Goal: Transaction & Acquisition: Purchase product/service

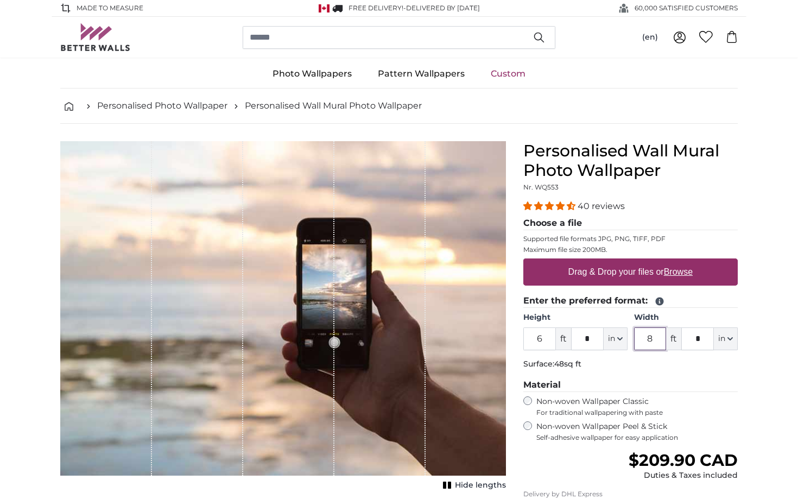
click at [657, 339] on input "8" at bounding box center [650, 338] width 33 height 23
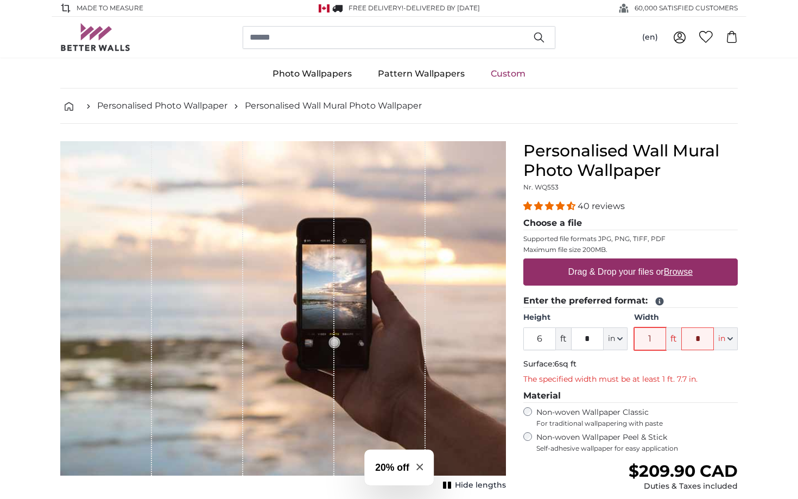
type input "1"
click at [652, 366] on p "Surface: 6sq ft" at bounding box center [630, 364] width 214 height 11
click at [653, 337] on input "1" at bounding box center [650, 338] width 33 height 23
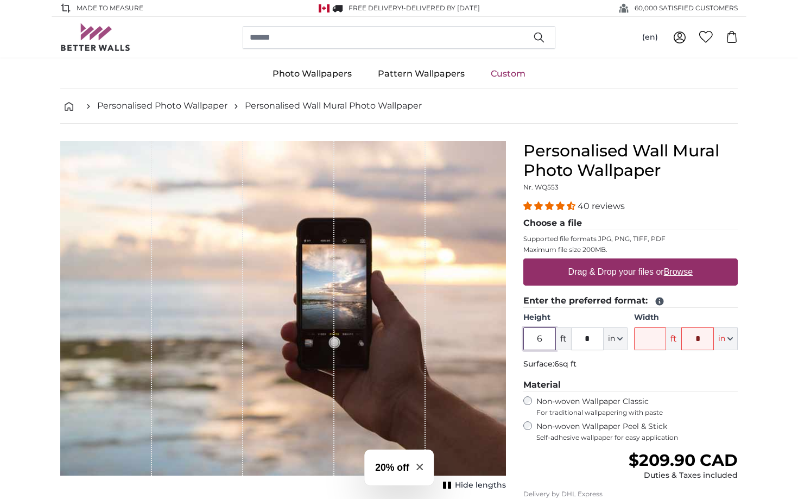
click at [544, 344] on input "6" at bounding box center [539, 338] width 33 height 23
type input "1"
click at [647, 342] on input "Width" at bounding box center [650, 338] width 33 height 23
type input "570"
click at [675, 369] on fieldset "Enter the preferred format: Height 1 ft * in Centimeter (cm) Inches (inch) Feet…" at bounding box center [630, 334] width 214 height 80
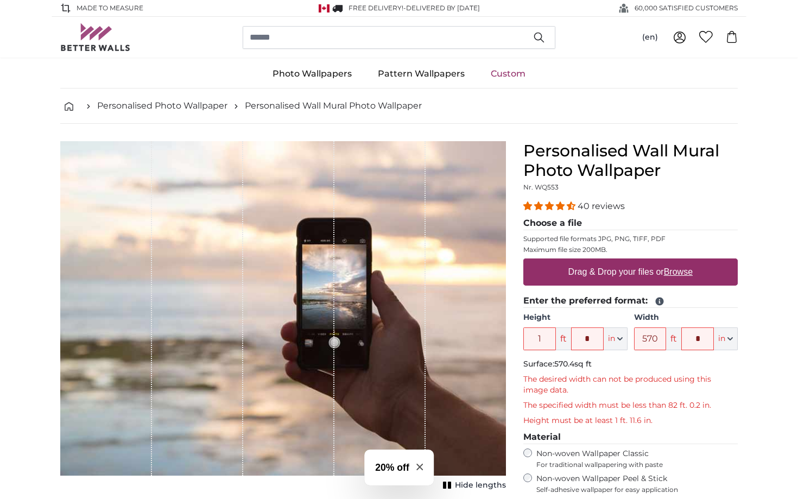
click at [604, 266] on label "Drag & Drop your files or Browse" at bounding box center [630, 272] width 133 height 22
click at [604, 262] on input "Drag & Drop your files or Browse" at bounding box center [630, 259] width 214 height 3
type input "**********"
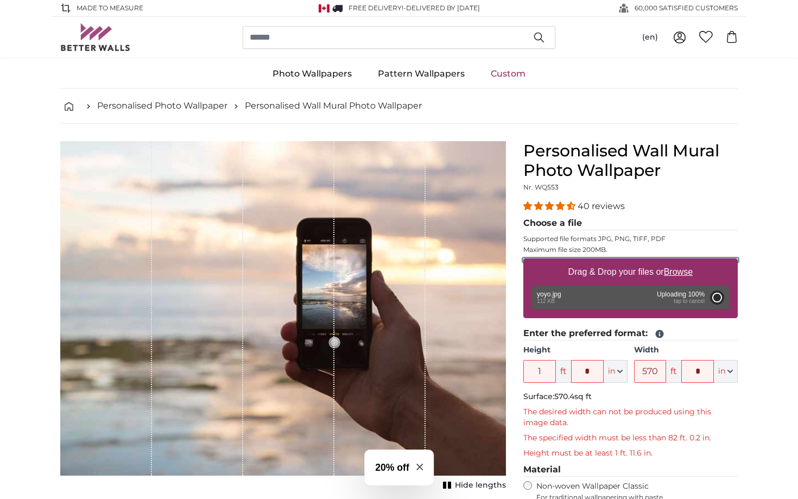
type input "6"
type input "7"
type input "***"
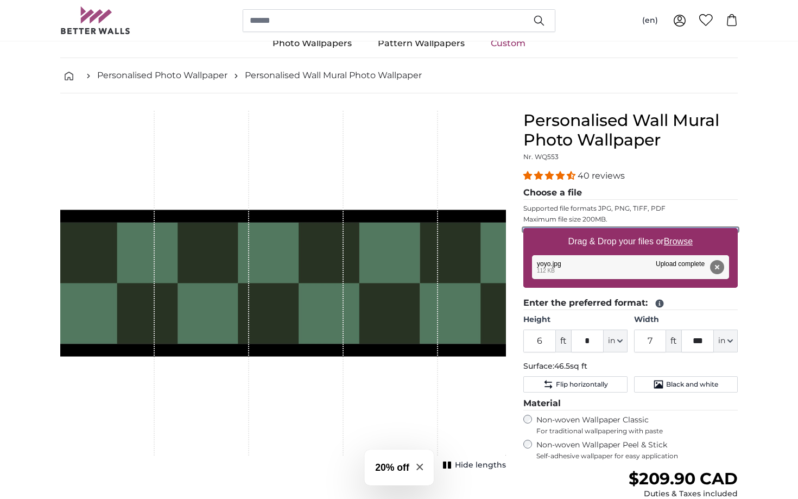
scroll to position [37, 0]
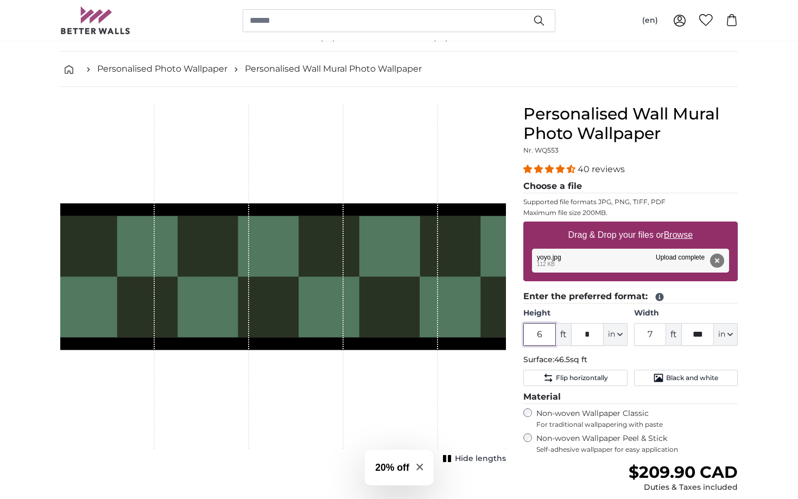
click at [546, 336] on input "6" at bounding box center [539, 334] width 33 height 23
type input "1"
click at [627, 397] on div "40 reviews Choose a file Supported file formats JPG, PNG, TIFF, PDF Maximum fil…" at bounding box center [630, 308] width 214 height 291
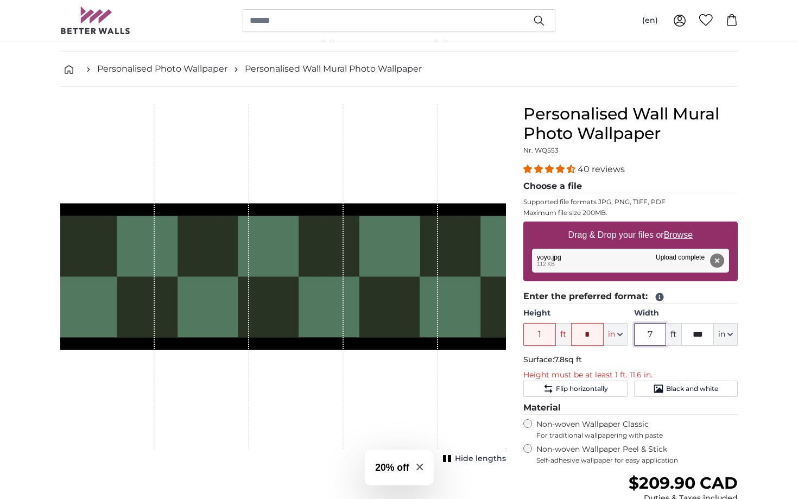
click at [652, 334] on input "7" at bounding box center [650, 334] width 33 height 23
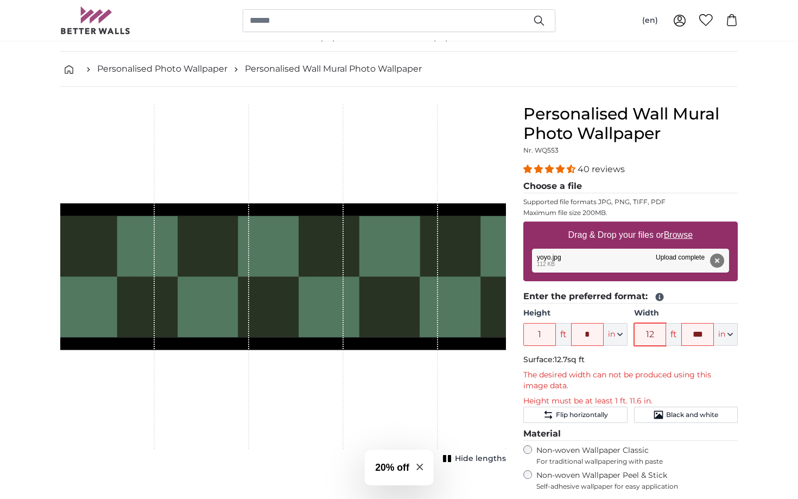
type input "12"
click at [594, 331] on input "*" at bounding box center [587, 334] width 33 height 23
click at [634, 368] on fieldset "Enter the preferred format: Height 1 ft in Centimeter (cm) Inches (inch) Feet (…" at bounding box center [630, 356] width 214 height 133
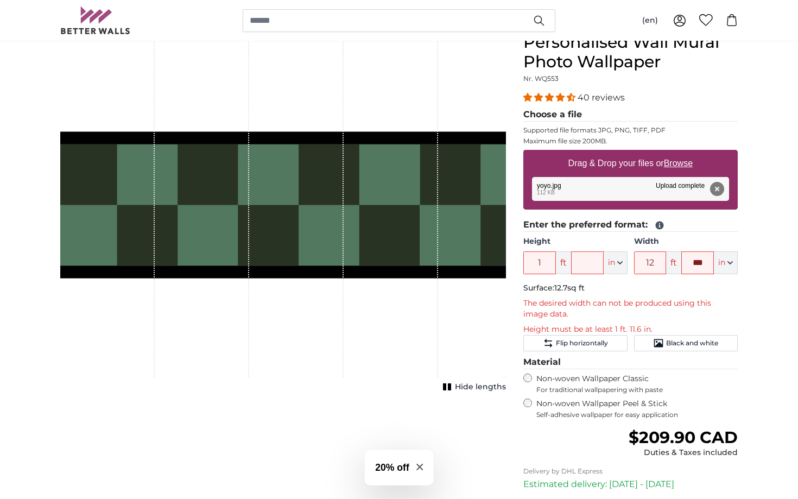
scroll to position [119, 0]
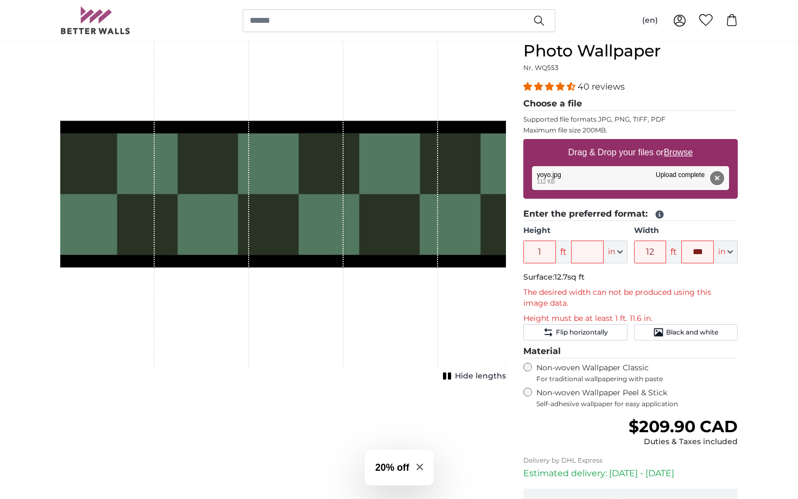
click at [717, 175] on button "Remove" at bounding box center [717, 178] width 14 height 14
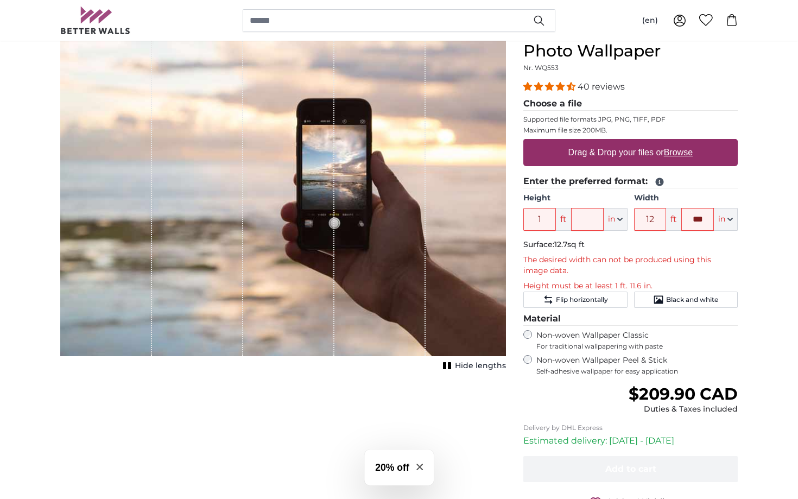
click at [367, 231] on div "1 of 1" at bounding box center [379, 189] width 91 height 334
click at [575, 159] on label "Drag & Drop your files or Browse" at bounding box center [630, 153] width 133 height 22
click at [575, 142] on input "Drag & Drop your files or Browse" at bounding box center [630, 140] width 214 height 3
type input "**********"
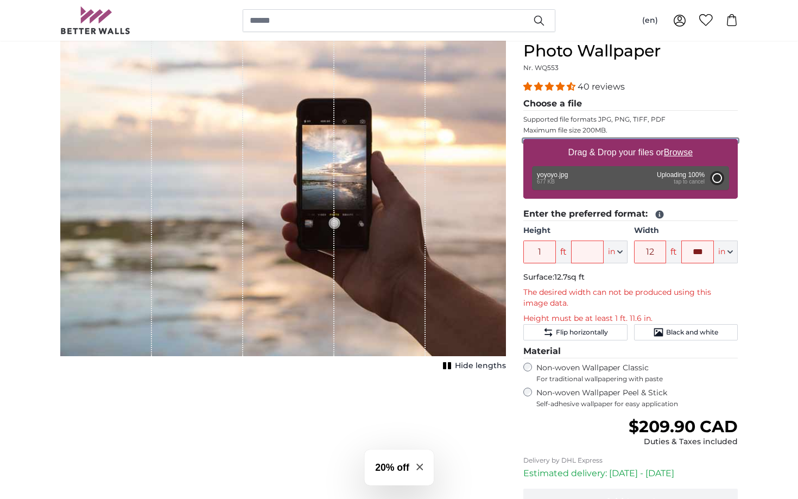
type input "6"
type input "*"
type input "7"
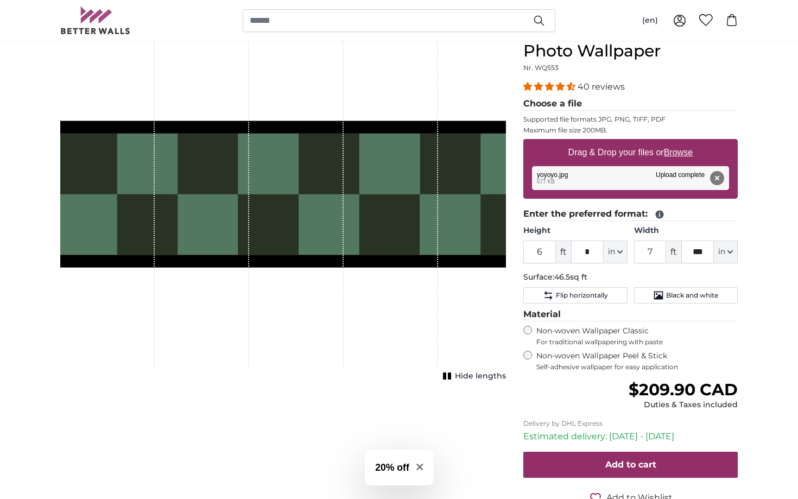
click at [575, 360] on label "Non-woven Wallpaper Peel & Stick Self-adhesive wallpaper for easy application" at bounding box center [636, 360] width 201 height 21
click at [569, 343] on span "For traditional wallpapering with paste" at bounding box center [636, 341] width 201 height 9
click at [570, 361] on label "Non-woven Wallpaper Peel & Stick Self-adhesive wallpaper for easy application" at bounding box center [636, 360] width 201 height 21
click at [549, 257] on input "6" at bounding box center [539, 251] width 33 height 23
click at [651, 256] on input "7" at bounding box center [650, 251] width 33 height 23
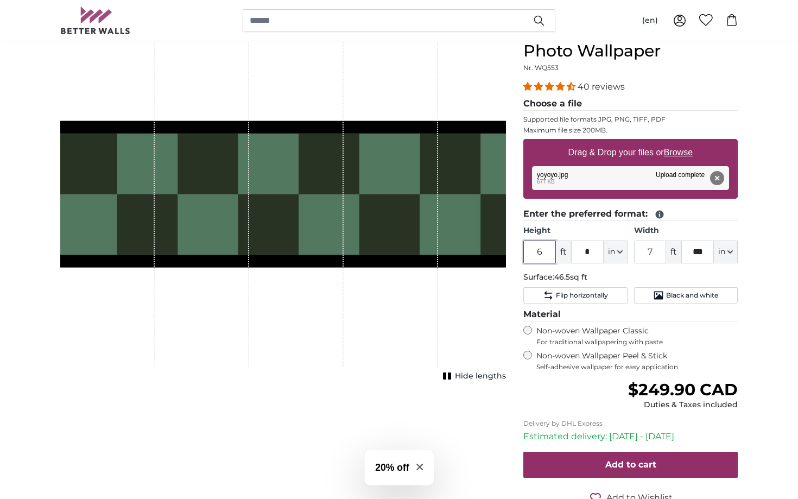
click at [543, 247] on input "6" at bounding box center [539, 251] width 33 height 23
type input "1"
click at [610, 275] on p "Surface: 46.5sq ft" at bounding box center [630, 277] width 214 height 11
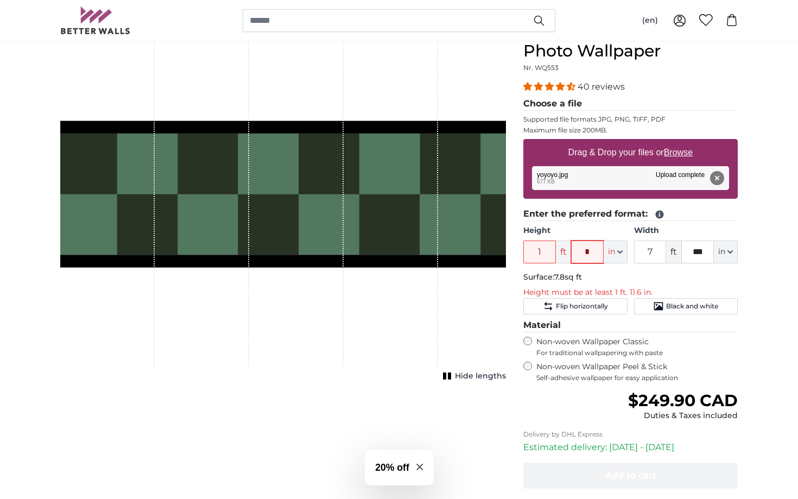
click at [594, 254] on input "*" at bounding box center [587, 251] width 33 height 23
type input "****"
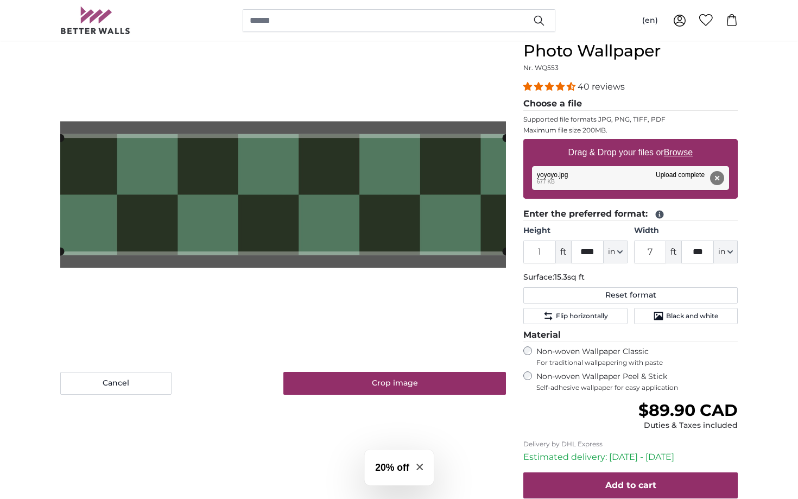
click at [645, 277] on p "Surface: 15.3sq ft" at bounding box center [630, 277] width 214 height 11
click at [615, 259] on button "in" at bounding box center [615, 251] width 24 height 23
click at [686, 270] on fieldset "Enter the preferred format: Height 1 ft **** in Centimeter (cm) Inches (inch) F…" at bounding box center [630, 265] width 214 height 117
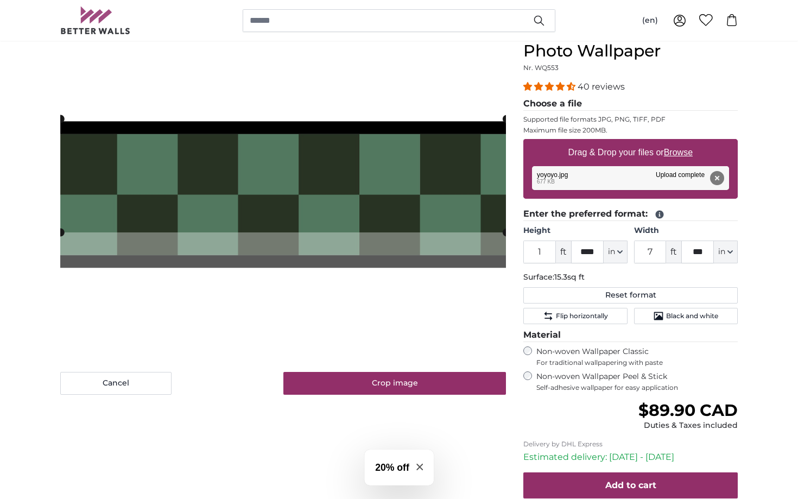
click at [483, 192] on cropper-handle at bounding box center [282, 175] width 445 height 113
click at [654, 253] on input "7" at bounding box center [650, 251] width 33 height 23
type input "6"
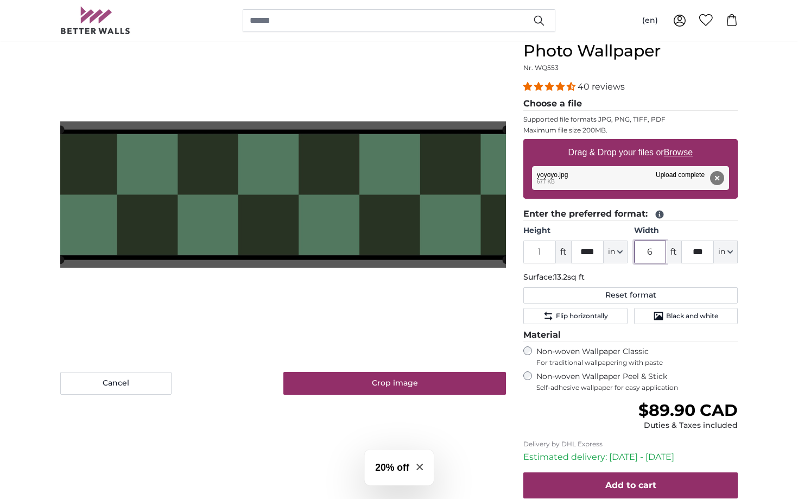
click at [655, 259] on input "6" at bounding box center [650, 251] width 33 height 23
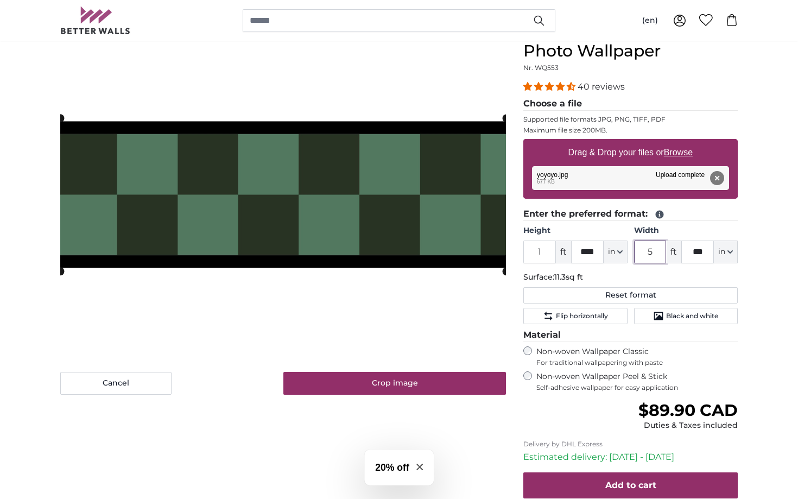
click at [529, 271] on product-detail "Cancel Crop image Hide lengths Personalised Wall Mural Photo Wallpaper Nr. WQ55…" at bounding box center [399, 290] width 694 height 573
click at [0, 0] on slot at bounding box center [0, 0] width 0 height 0
click at [415, 227] on cropper-handle at bounding box center [283, 193] width 446 height 153
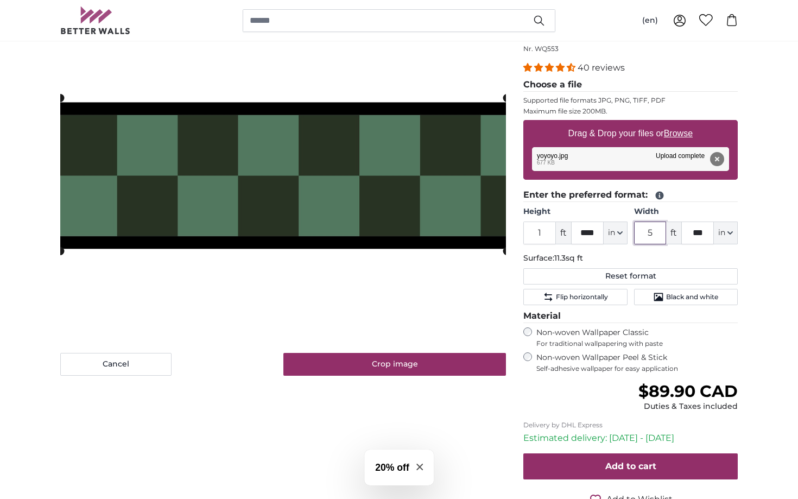
scroll to position [145, 0]
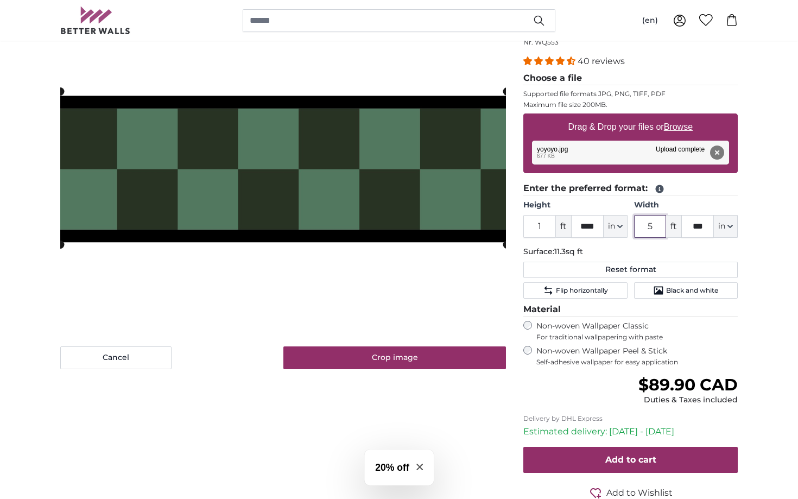
type input "5"
click at [613, 329] on label "Non-woven Wallpaper Classic For traditional wallpapering with paste" at bounding box center [636, 331] width 201 height 21
click at [600, 356] on label "Non-woven Wallpaper Peel & Stick Self-adhesive wallpaper for easy application" at bounding box center [636, 356] width 201 height 21
click at [598, 324] on label "Non-woven Wallpaper Classic For traditional wallpapering with paste" at bounding box center [636, 331] width 201 height 21
click at [415, 255] on img at bounding box center [282, 169] width 445 height 345
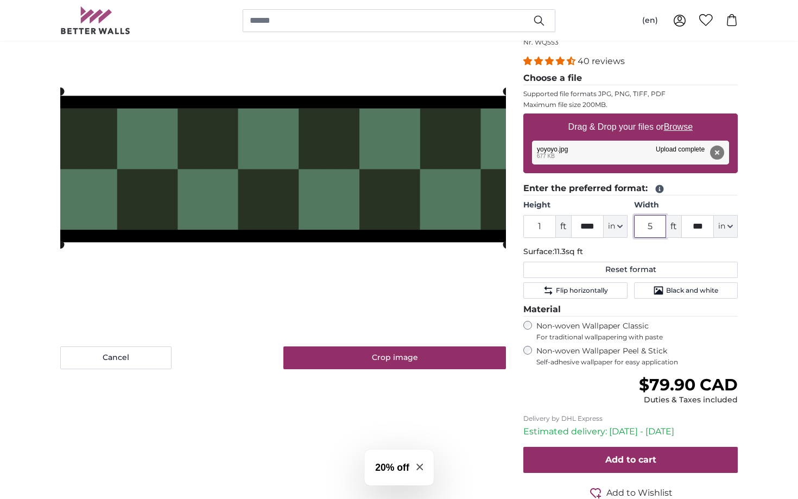
click at [656, 225] on input "5" at bounding box center [650, 226] width 33 height 23
click at [705, 228] on input "***" at bounding box center [697, 226] width 33 height 23
type input "*"
click at [737, 258] on div "Personalised Wall Mural Photo Wallpaper Nr. WQ553 40 reviews Choose a file Supp…" at bounding box center [630, 274] width 232 height 556
click at [593, 229] on input "****" at bounding box center [587, 226] width 33 height 23
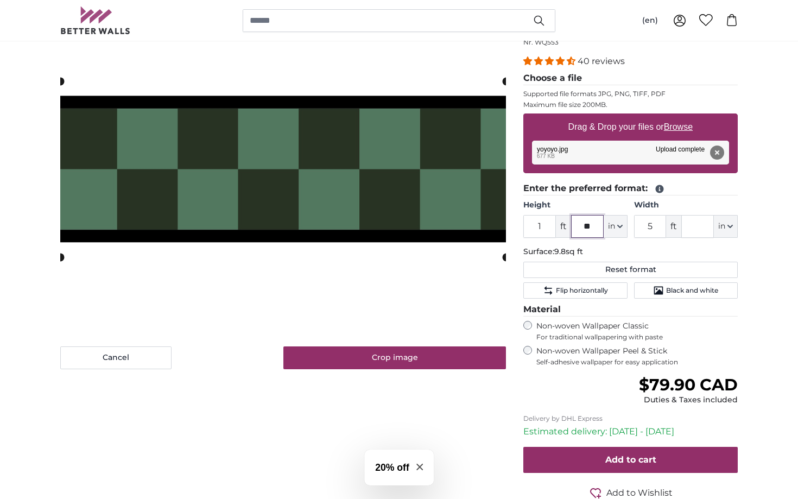
type input "*"
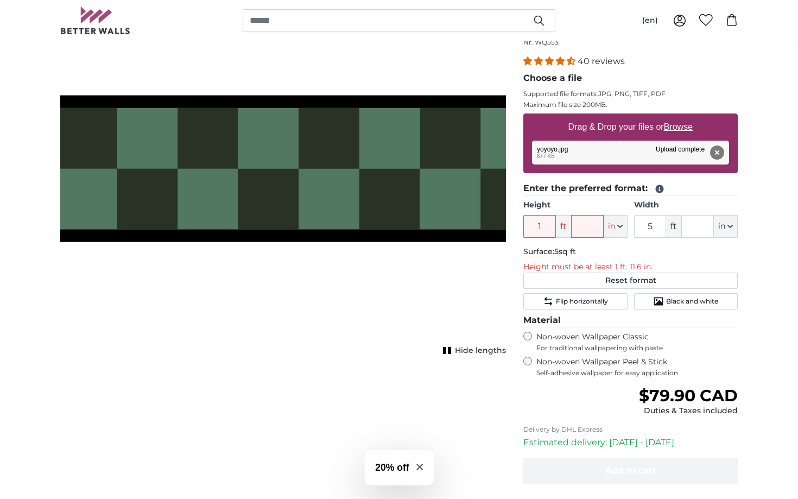
click at [628, 265] on p "Height must be at least 1 ft. 11.6 in." at bounding box center [630, 267] width 214 height 11
click at [714, 150] on button "Remove" at bounding box center [717, 152] width 14 height 14
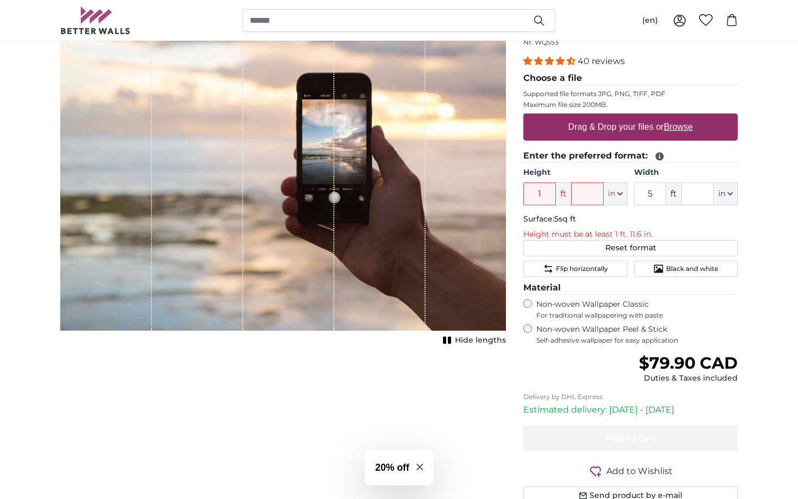
click at [598, 131] on label "Drag & Drop your files or Browse" at bounding box center [630, 127] width 133 height 22
click at [598, 117] on input "Drag & Drop your files or Browse" at bounding box center [630, 114] width 214 height 3
type input "**********"
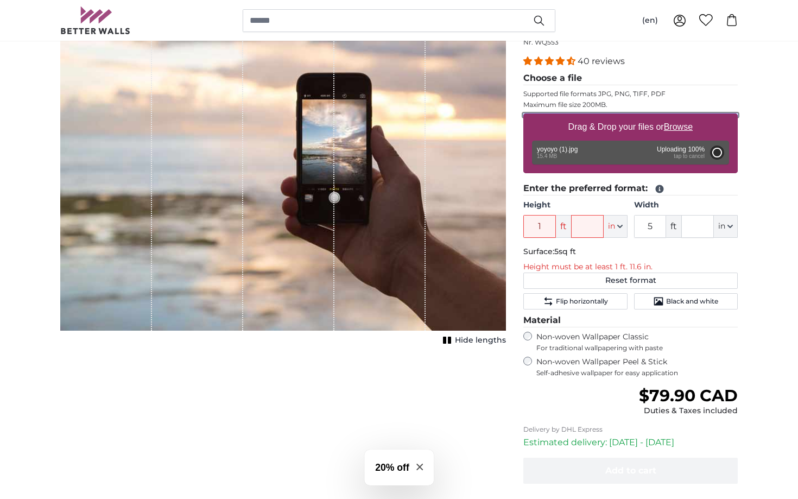
type input "****"
type input "*"
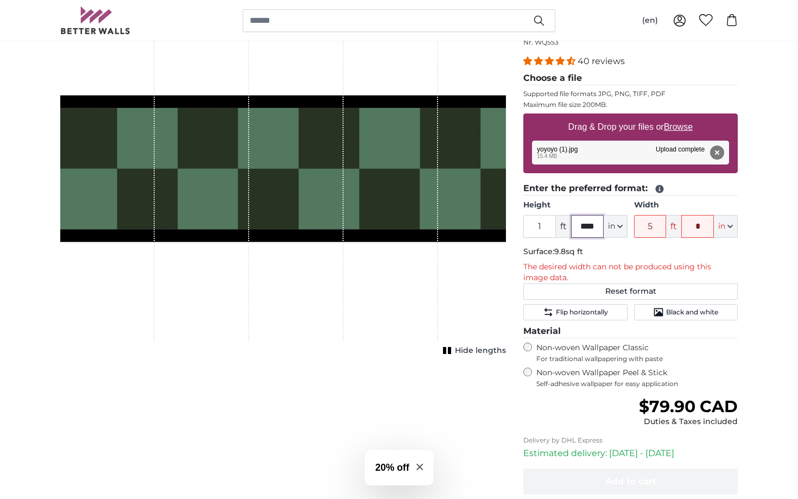
click at [590, 224] on input "****" at bounding box center [587, 226] width 33 height 23
type input "*"
click at [590, 224] on input "*" at bounding box center [587, 226] width 33 height 23
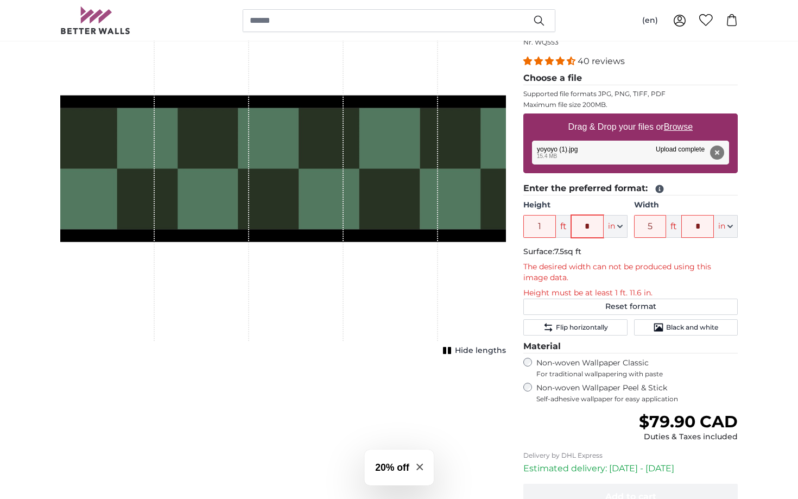
click at [590, 224] on input "*" at bounding box center [587, 226] width 33 height 23
type input "*"
click at [641, 272] on p "The desired width can not be produced using this image data." at bounding box center [630, 273] width 214 height 22
click at [717, 153] on button "Remove" at bounding box center [717, 152] width 14 height 14
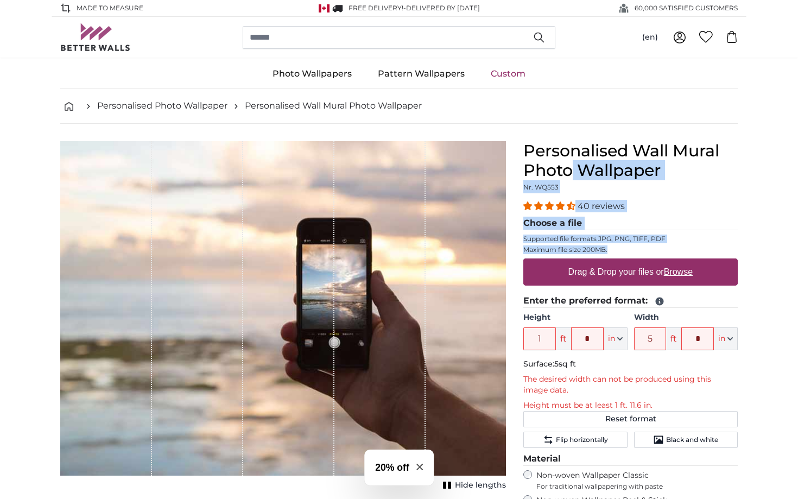
drag, startPoint x: 622, startPoint y: 252, endPoint x: 512, endPoint y: 252, distance: 110.7
click at [512, 252] on product-detail "Cancel Crop image Hide lengths Personalised Wall Mural Photo Wallpaper Nr. WQ55…" at bounding box center [399, 413] width 694 height 578
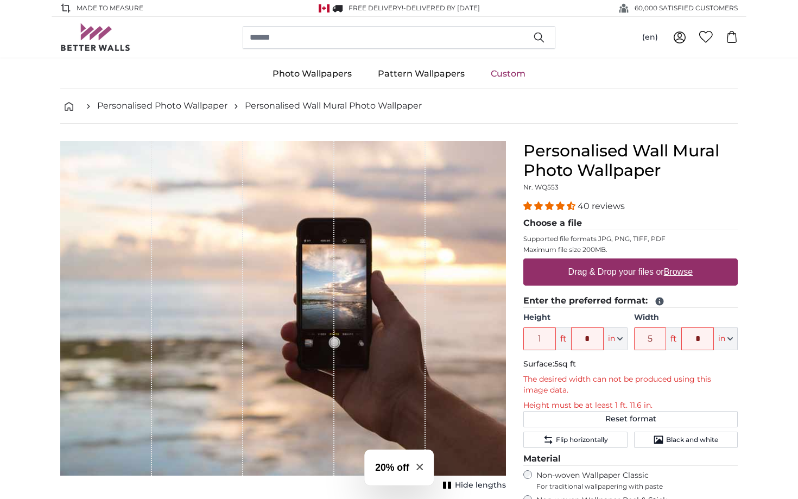
click at [684, 237] on p "Supported file formats JPG, PNG, TIFF, PDF" at bounding box center [630, 238] width 214 height 9
click at [596, 342] on input "*" at bounding box center [587, 338] width 33 height 23
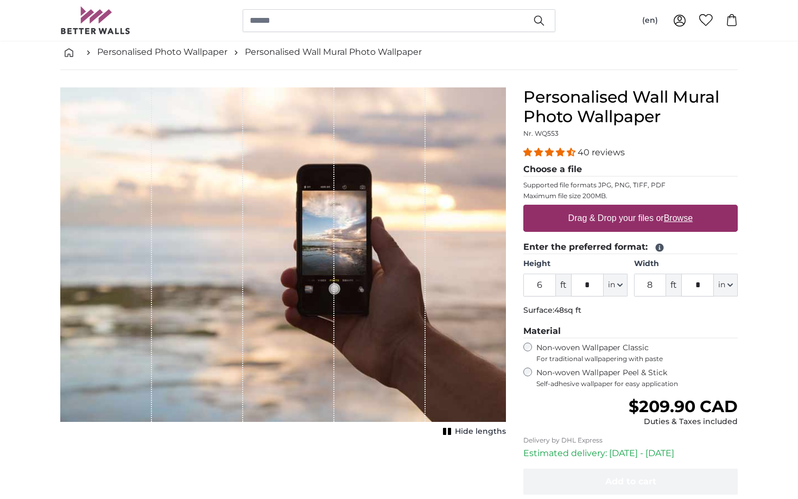
scroll to position [55, 0]
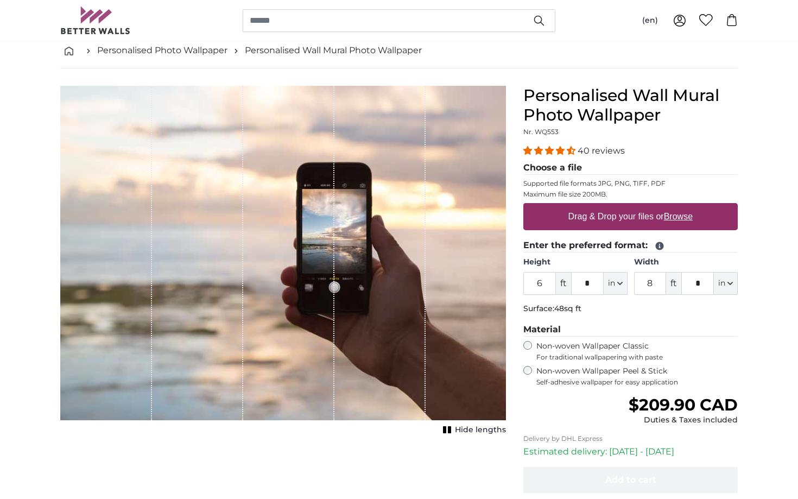
click at [602, 221] on label "Drag & Drop your files or Browse" at bounding box center [630, 217] width 133 height 22
click at [602, 206] on input "Drag & Drop your files or Browse" at bounding box center [630, 204] width 214 height 3
type input "**********"
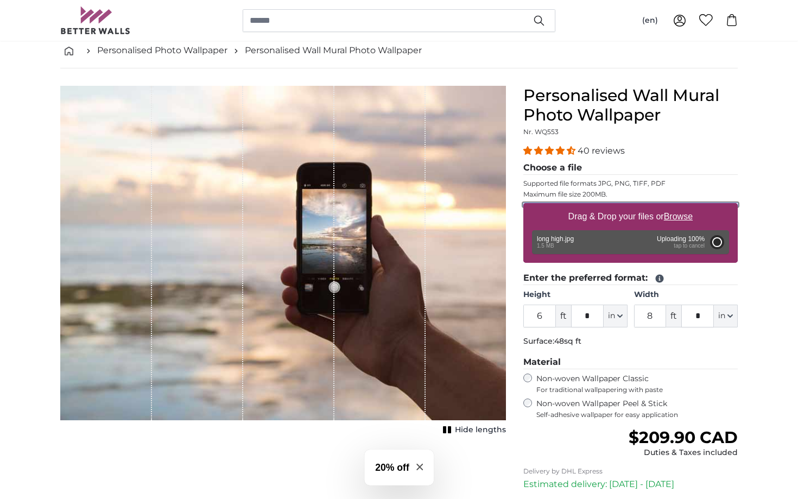
type input "7"
type input "***"
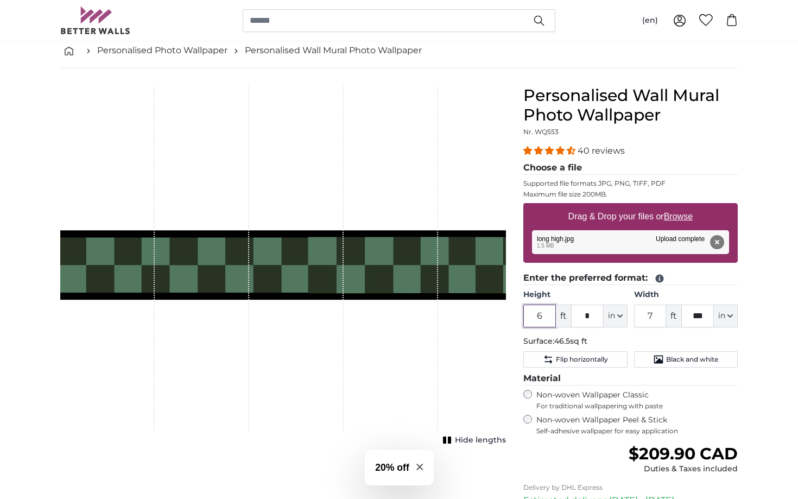
click at [551, 318] on input "6" at bounding box center [539, 315] width 33 height 23
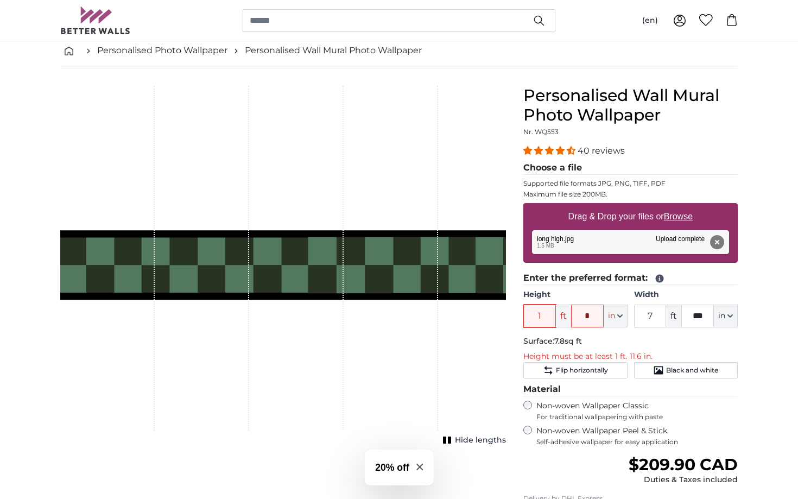
type input "1"
click at [600, 335] on fieldset "Enter the preferred format: Height 1 ft * in Centimeter (cm) Inches (inch) Feet…" at bounding box center [630, 324] width 214 height 107
click at [628, 355] on p "Height must be at least 1 ft. 11.6 in." at bounding box center [630, 356] width 214 height 11
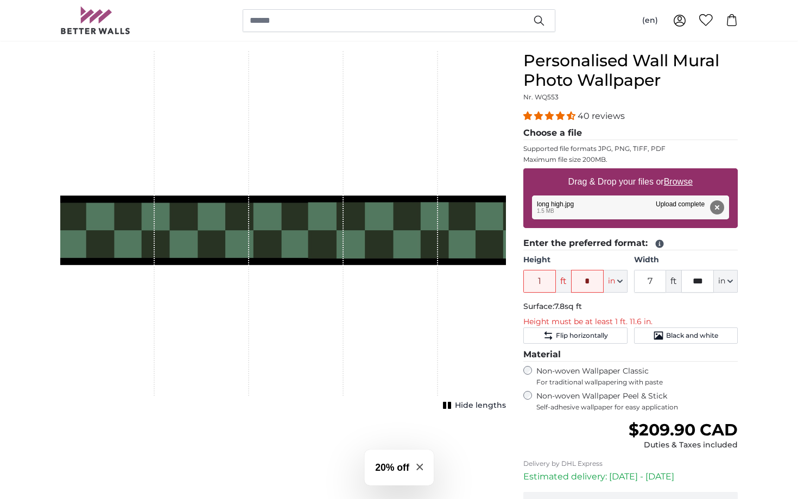
scroll to position [93, 0]
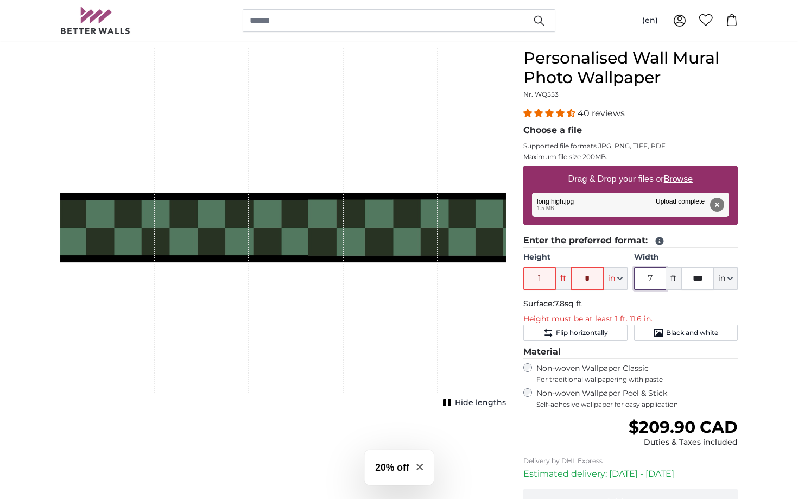
click at [657, 279] on input "7" at bounding box center [650, 278] width 33 height 23
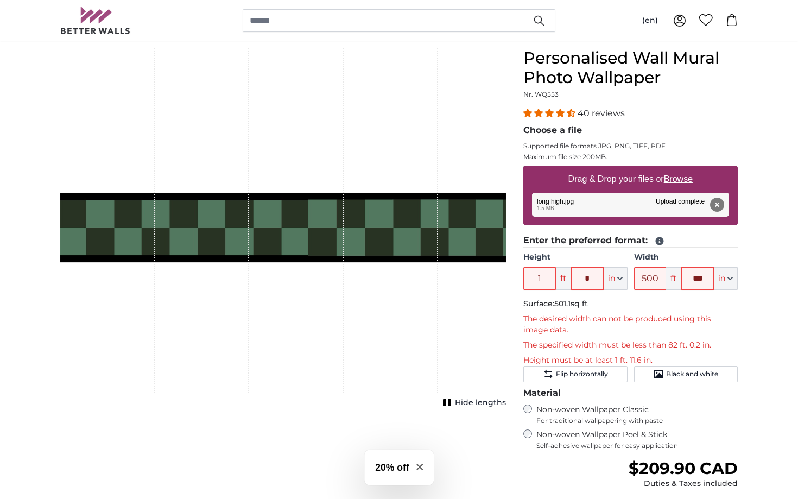
click at [699, 303] on p "Surface: 501.1sq ft" at bounding box center [630, 303] width 214 height 11
click at [660, 281] on input "500" at bounding box center [650, 278] width 33 height 23
type input "5"
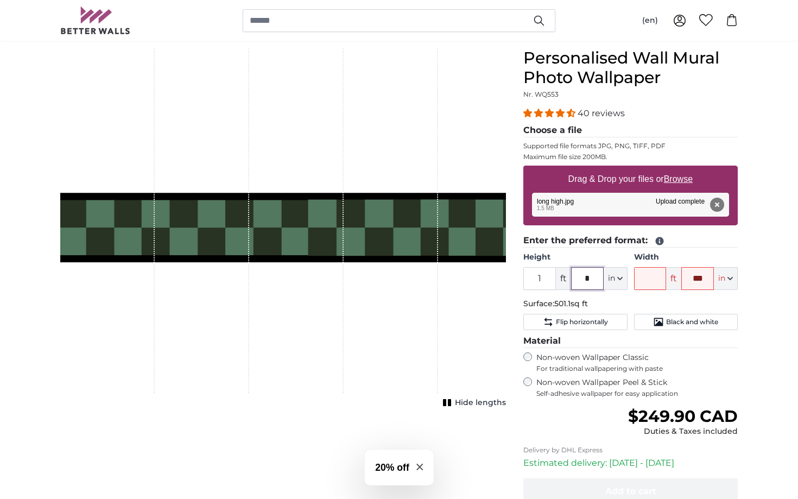
click at [591, 279] on input "*" at bounding box center [587, 278] width 33 height 23
click at [630, 308] on p "Surface: 501.1sq ft" at bounding box center [630, 303] width 214 height 11
click at [704, 282] on input "***" at bounding box center [697, 278] width 33 height 23
type input "*"
click at [657, 281] on input "Width" at bounding box center [650, 278] width 33 height 23
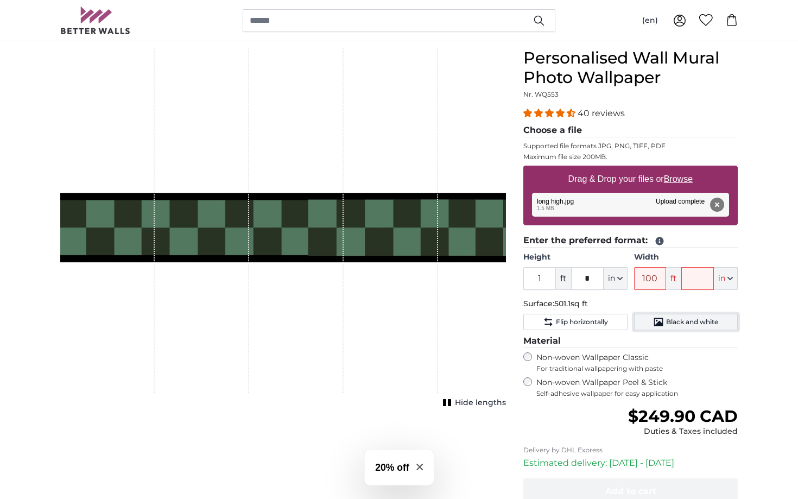
click at [723, 330] on button "Black and white" at bounding box center [686, 322] width 104 height 16
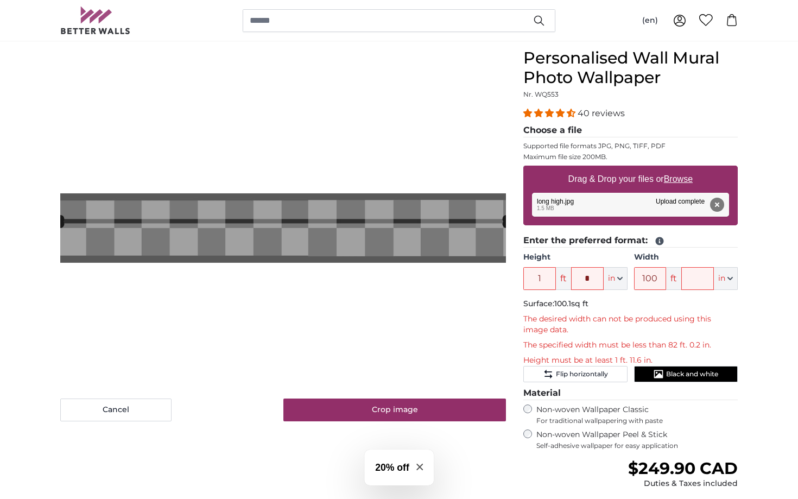
click at [615, 372] on button "Flip horizontally" at bounding box center [575, 374] width 104 height 16
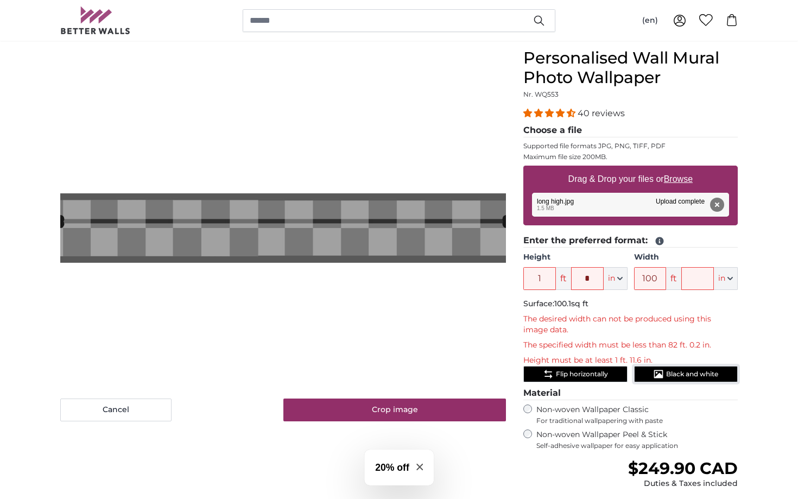
click at [673, 370] on span "Black and white" at bounding box center [692, 373] width 52 height 9
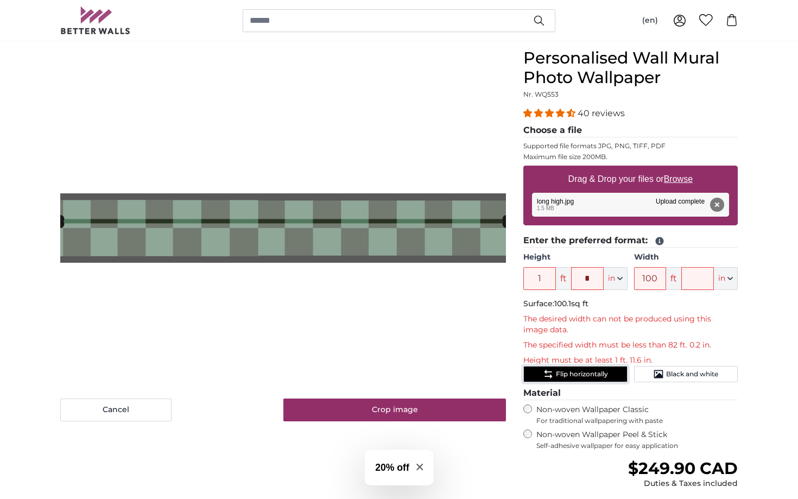
click at [622, 374] on button "Flip horizontally" at bounding box center [575, 374] width 104 height 16
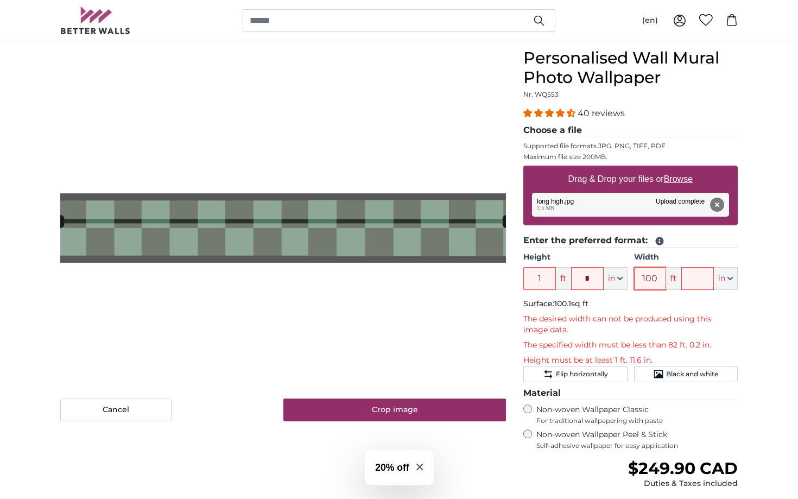
click at [658, 282] on input "100" at bounding box center [650, 278] width 33 height 23
type input "1"
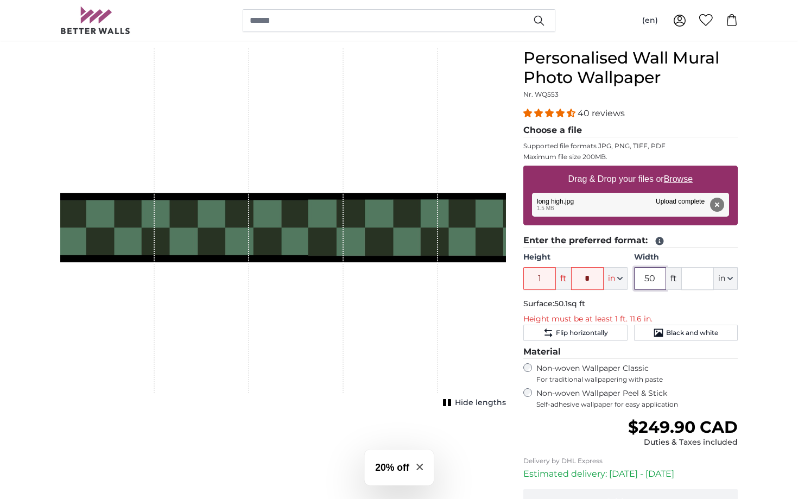
type input "50"
click at [661, 299] on p "Surface: 50.1sq ft" at bounding box center [630, 303] width 214 height 11
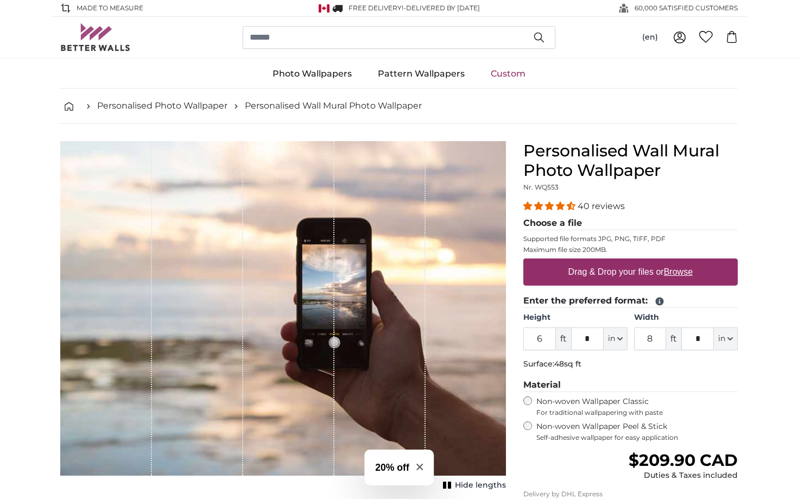
click at [585, 269] on label "Drag & Drop your files or Browse" at bounding box center [630, 272] width 133 height 22
click at [585, 262] on input "Drag & Drop your files or Browse" at bounding box center [630, 259] width 214 height 3
type input "**********"
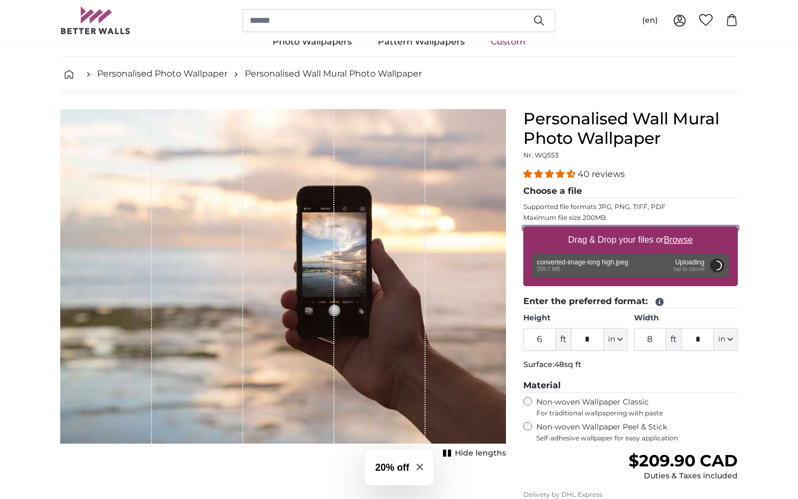
scroll to position [33, 0]
type input "7"
type input "***"
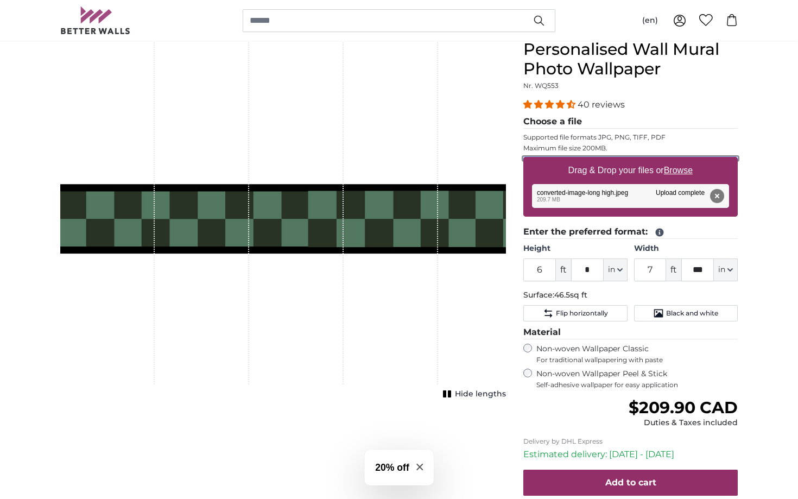
scroll to position [102, 0]
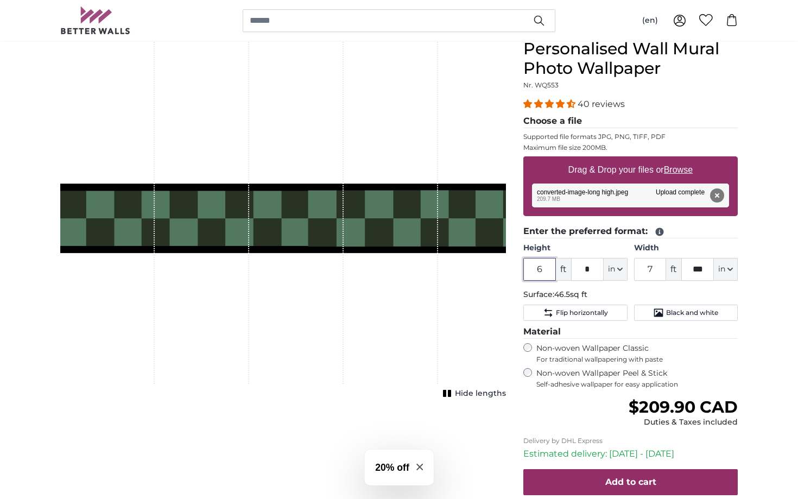
click at [546, 270] on input "6" at bounding box center [539, 269] width 33 height 23
type input "1"
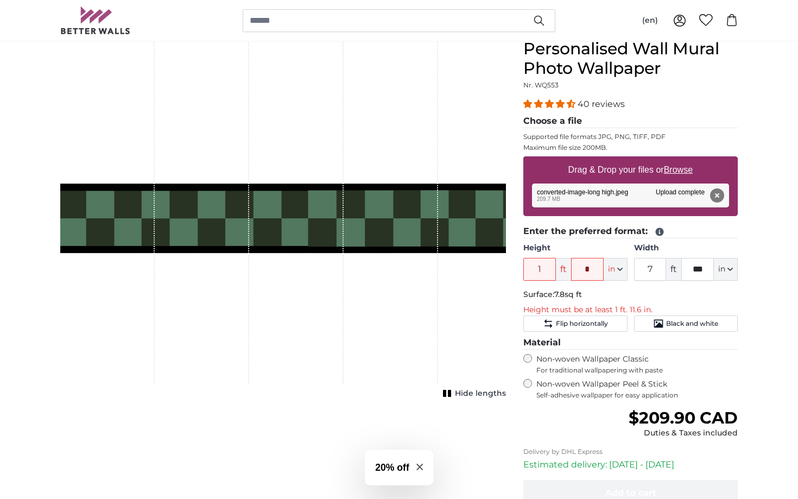
click at [600, 295] on p "Surface: 7.8sq ft" at bounding box center [630, 294] width 214 height 11
click at [590, 310] on p "Height must be at least 1 ft. 11.6 in." at bounding box center [630, 309] width 214 height 11
click at [597, 267] on input "*" at bounding box center [587, 269] width 33 height 23
type input "****"
click at [0, 0] on button "Reset format" at bounding box center [0, 0] width 0 height 0
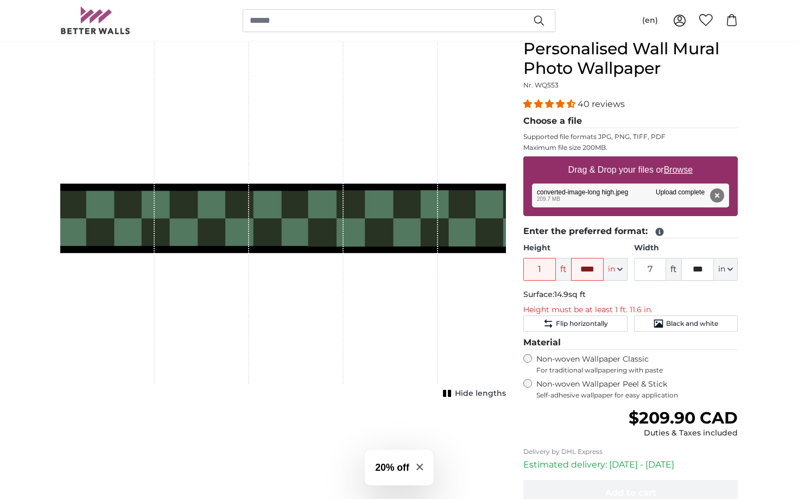
type input "6"
type input "*"
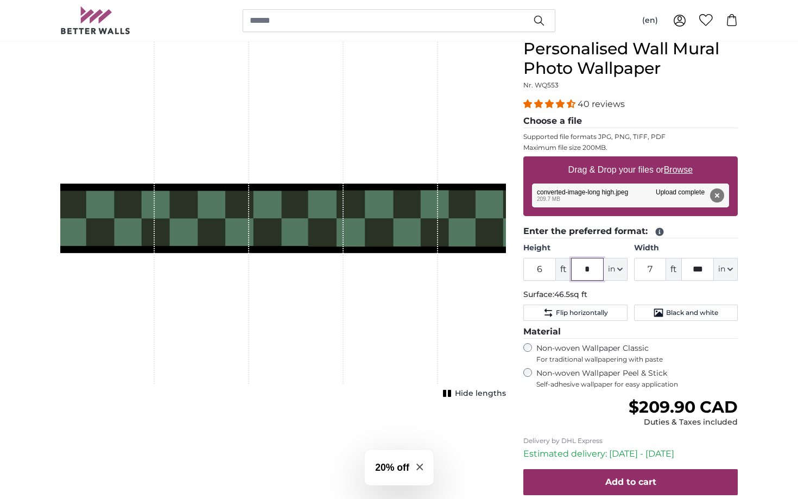
click at [589, 269] on input "*" at bounding box center [587, 269] width 33 height 23
click at [652, 230] on span at bounding box center [658, 231] width 12 height 10
click at [659, 231] on icon at bounding box center [659, 232] width 8 height 8
click at [596, 275] on input "*" at bounding box center [587, 269] width 33 height 23
type input "*"
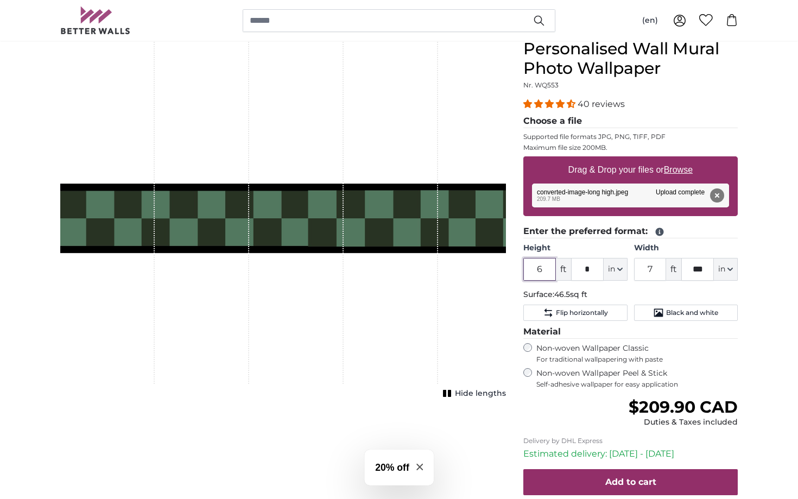
click at [544, 275] on input "6" at bounding box center [539, 269] width 33 height 23
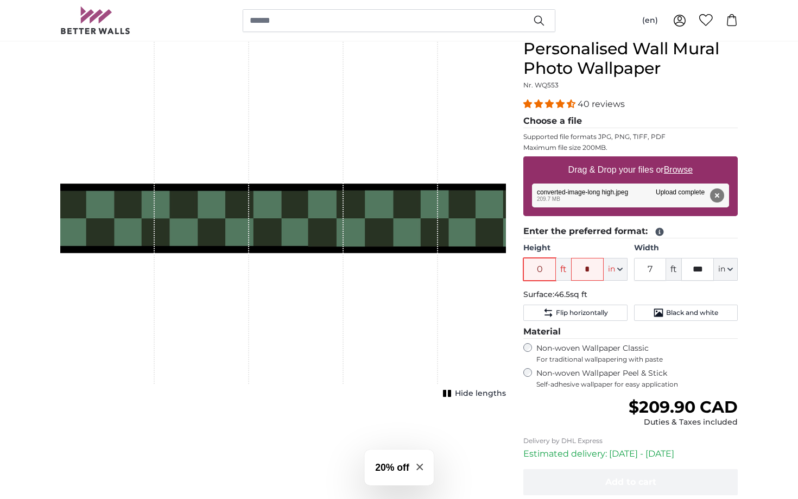
type input "0"
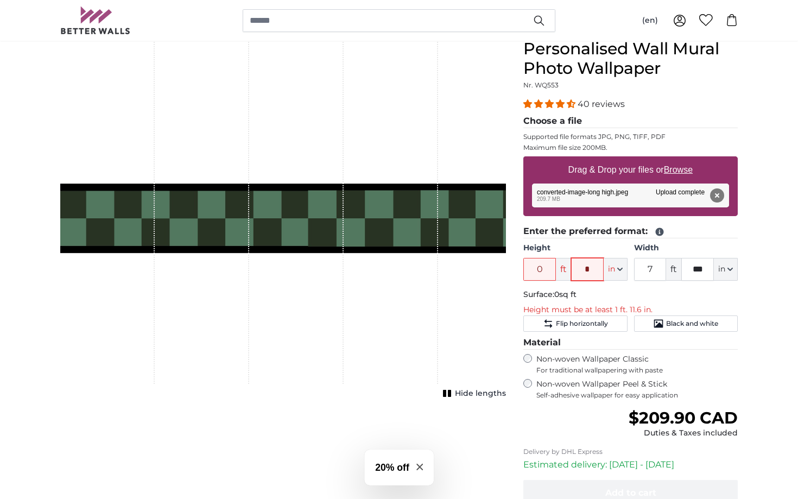
click at [590, 271] on input "*" at bounding box center [587, 269] width 33 height 23
click at [609, 302] on fieldset "Enter the preferred format: Height 0 ft ** in Centimeter (cm) Inches (inch) Fee…" at bounding box center [630, 278] width 214 height 107
click at [589, 267] on input "**" at bounding box center [587, 269] width 33 height 23
type input "****"
click at [540, 272] on input "0" at bounding box center [539, 269] width 33 height 23
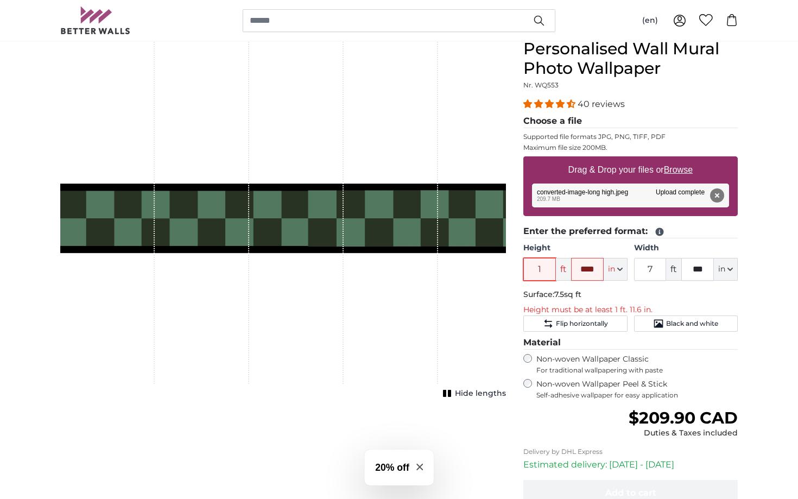
type input "1"
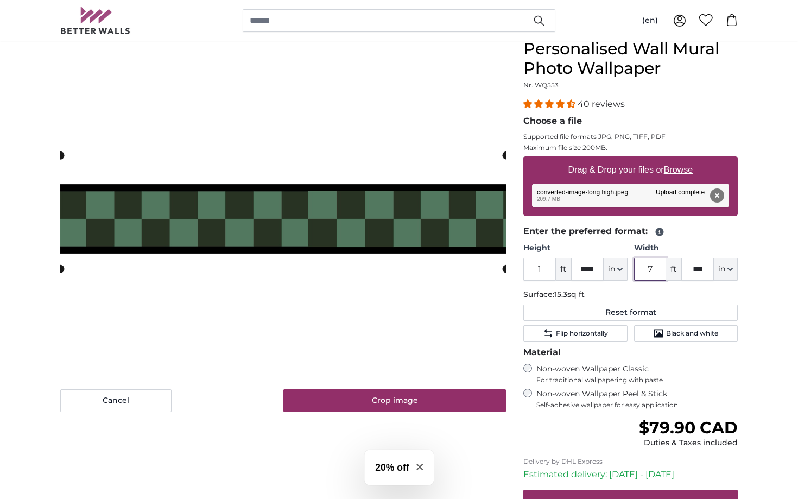
click at [658, 269] on input "7" at bounding box center [650, 269] width 33 height 23
type input "10"
click at [346, 218] on cropper-handle at bounding box center [282, 218] width 445 height 69
type input "12"
click at [638, 295] on p "Surface: 25.1sq ft" at bounding box center [630, 294] width 214 height 11
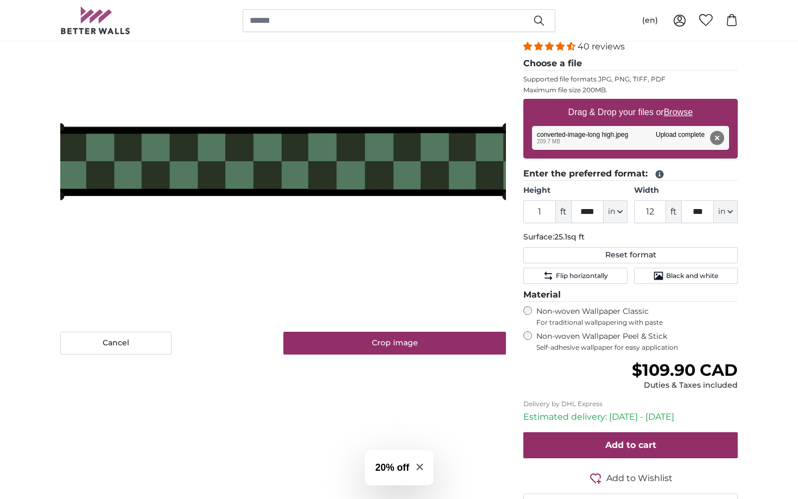
scroll to position [162, 0]
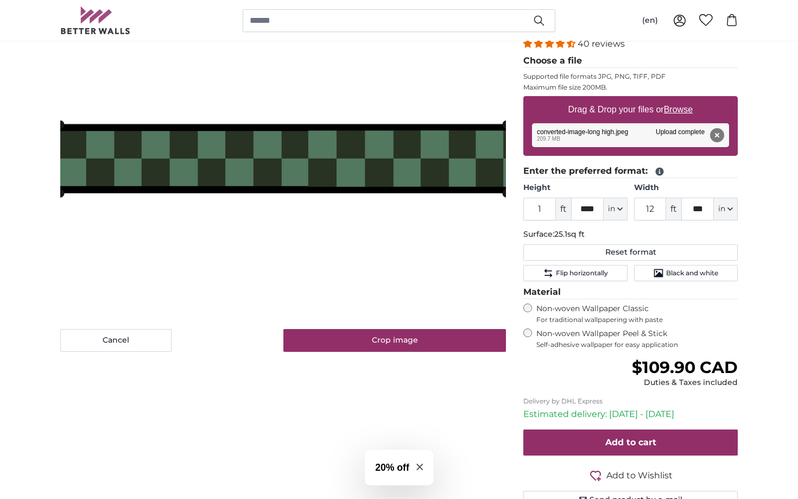
click at [568, 334] on label "Non-woven Wallpaper Peel & Stick Self-adhesive wallpaper for easy application" at bounding box center [636, 338] width 201 height 21
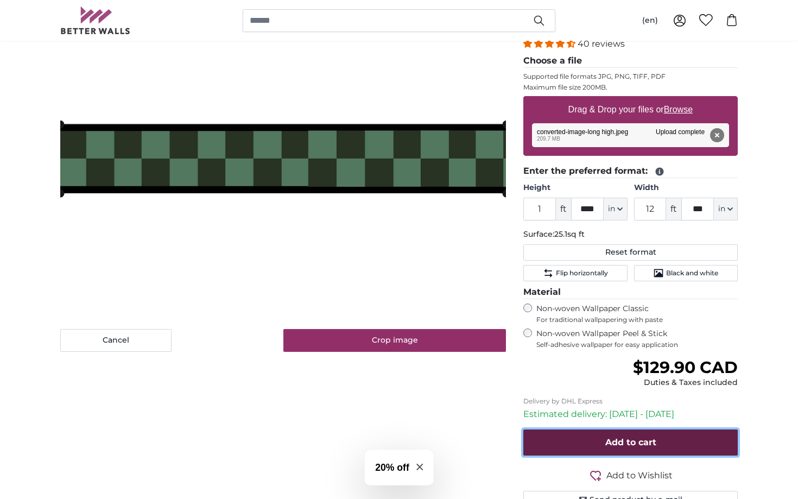
click at [609, 441] on span "Add to cart" at bounding box center [630, 442] width 51 height 10
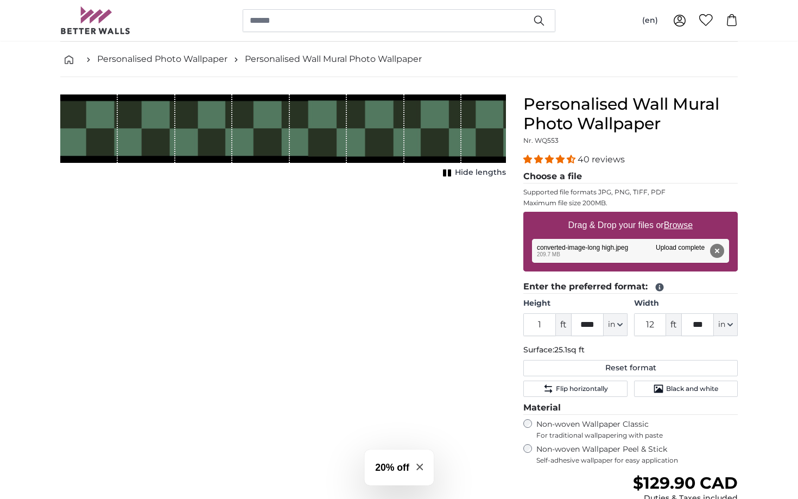
scroll to position [36, 0]
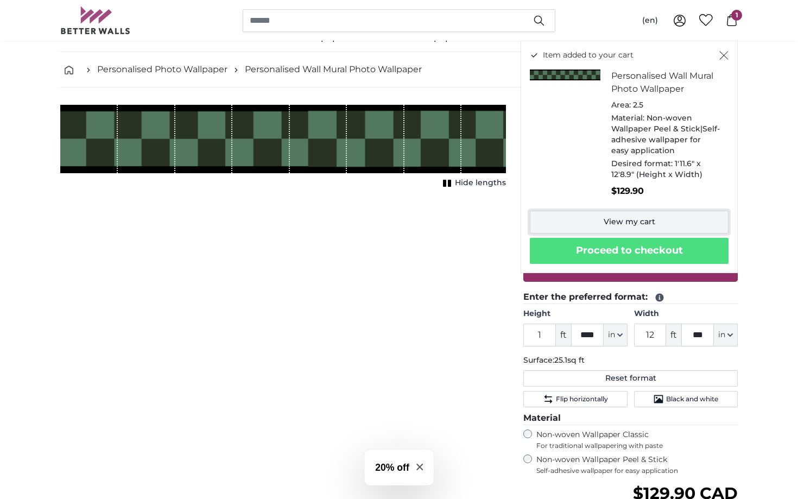
click at [649, 226] on link "View my cart" at bounding box center [629, 222] width 199 height 23
